Goal: Task Accomplishment & Management: Complete application form

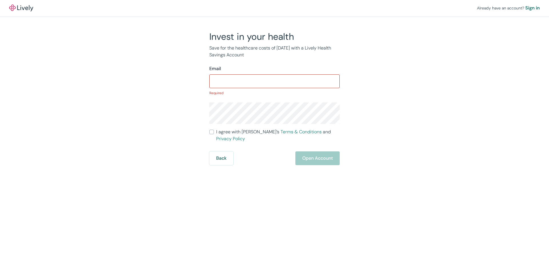
click at [246, 60] on div "Invest in your health Save for the healthcare costs of [DATE] with a Lively Hea…" at bounding box center [271, 98] width 137 height 134
drag, startPoint x: 236, startPoint y: 51, endPoint x: 260, endPoint y: 56, distance: 24.6
click at [260, 56] on p "Save for the healthcare costs of [DATE] with a Lively Health Savings Account" at bounding box center [274, 52] width 130 height 14
click at [284, 58] on div "Invest in your health Save for the healthcare costs of [DATE] with a Lively Hea…" at bounding box center [271, 98] width 137 height 134
click at [260, 102] on form "Email ​ Required I agree with Lively’s Terms & Conditions and Privacy Policy Ba…" at bounding box center [274, 115] width 130 height 100
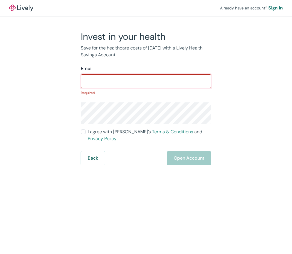
click at [122, 84] on input "Email" at bounding box center [146, 81] width 130 height 11
type input "[EMAIL_ADDRESS][DOMAIN_NAME]"
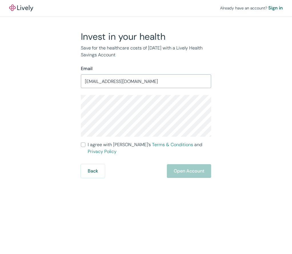
click at [86, 146] on label "I agree with Lively’s Terms & Conditions and Privacy Policy" at bounding box center [146, 148] width 130 height 14
click at [86, 146] on input "I agree with Lively’s Terms & Conditions and Privacy Policy" at bounding box center [83, 144] width 5 height 5
checkbox input "true"
click at [200, 165] on button "Open Account" at bounding box center [189, 171] width 44 height 14
